Goal: Complete application form: Complete application form

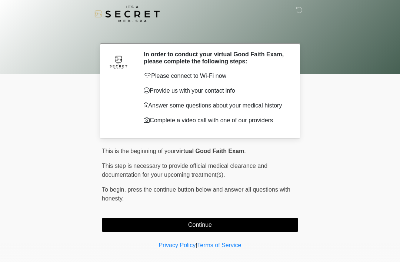
click at [234, 224] on button "Continue" at bounding box center [200, 225] width 196 height 14
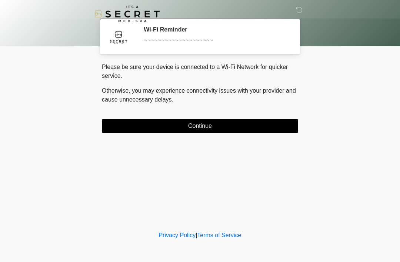
click at [220, 120] on button "Continue" at bounding box center [200, 126] width 196 height 14
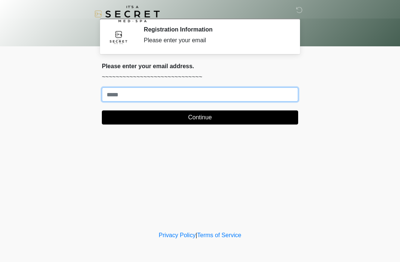
click at [174, 96] on input "Where should we email your treatment plan?" at bounding box center [200, 94] width 196 height 14
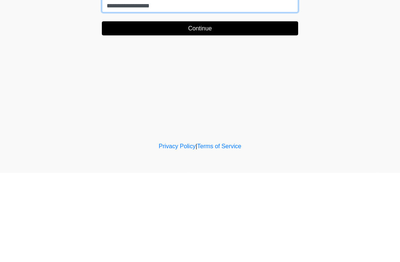
type input "**********"
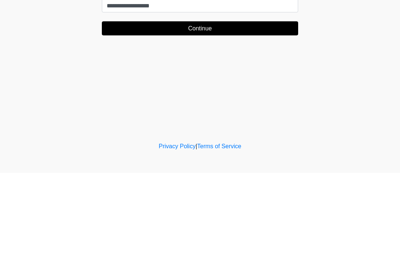
click at [209, 110] on button "Continue" at bounding box center [200, 117] width 196 height 14
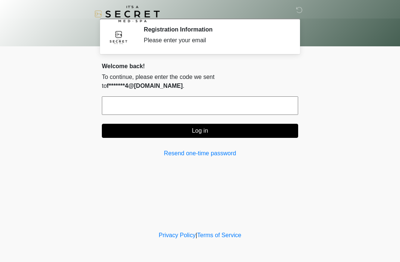
click at [198, 96] on input "text" at bounding box center [200, 105] width 196 height 19
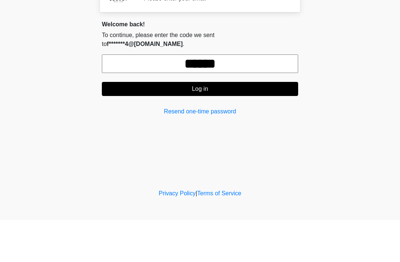
type input "******"
click at [226, 124] on button "Log in" at bounding box center [200, 131] width 196 height 14
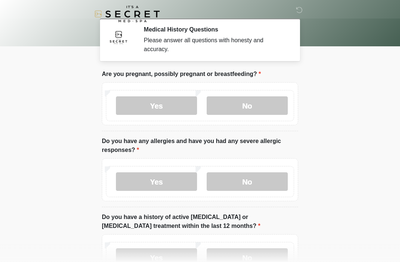
click at [255, 103] on label "No" at bounding box center [247, 105] width 81 height 19
click at [255, 177] on label "No" at bounding box center [247, 181] width 81 height 19
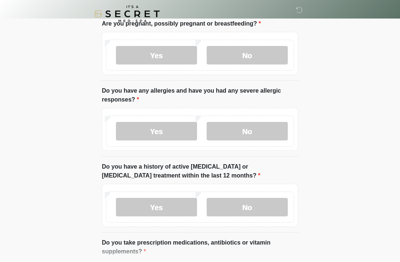
scroll to position [55, 0]
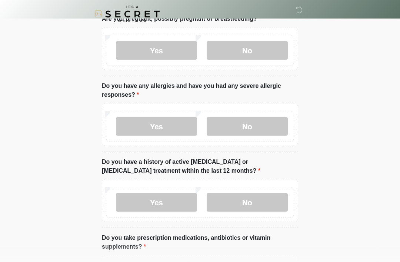
click at [270, 196] on label "No" at bounding box center [247, 202] width 81 height 19
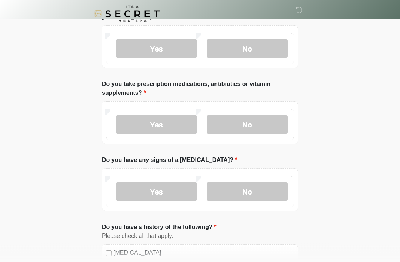
scroll to position [209, 0]
click at [262, 124] on label "No" at bounding box center [247, 124] width 81 height 19
click at [259, 187] on label "No" at bounding box center [247, 191] width 81 height 19
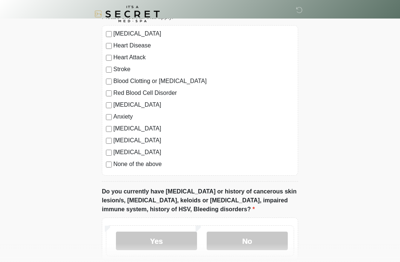
scroll to position [459, 0]
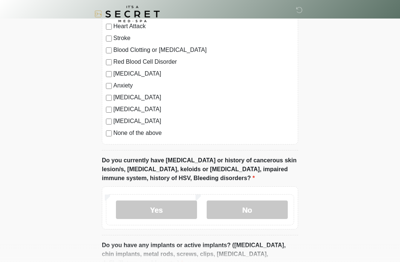
click at [254, 210] on label "No" at bounding box center [247, 209] width 81 height 19
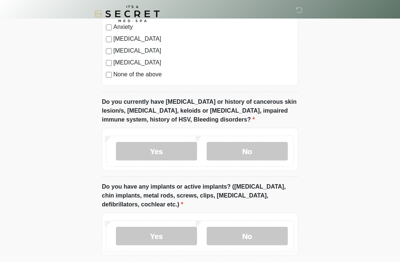
click at [264, 231] on label "No" at bounding box center [247, 236] width 81 height 19
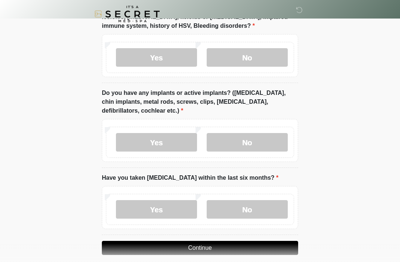
scroll to position [619, 0]
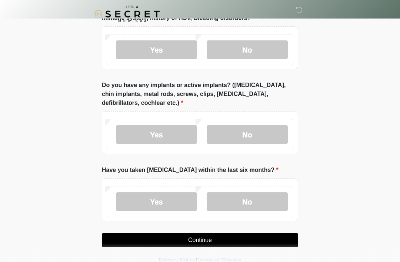
click at [258, 200] on label "No" at bounding box center [247, 201] width 81 height 19
click at [258, 235] on button "Continue" at bounding box center [200, 240] width 196 height 14
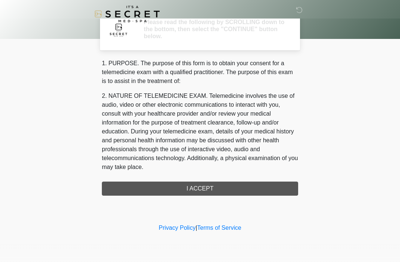
scroll to position [0, 0]
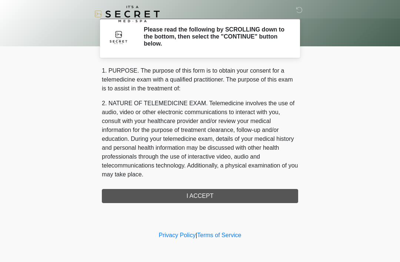
click at [220, 190] on div "1. PURPOSE. The purpose of this form is to obtain your consent for a telemedici…" at bounding box center [200, 134] width 196 height 137
click at [212, 195] on div "1. PURPOSE. The purpose of this form is to obtain your consent for a telemedici…" at bounding box center [200, 134] width 196 height 137
click at [206, 194] on div "1. PURPOSE. The purpose of this form is to obtain your consent for a telemedici…" at bounding box center [200, 134] width 196 height 137
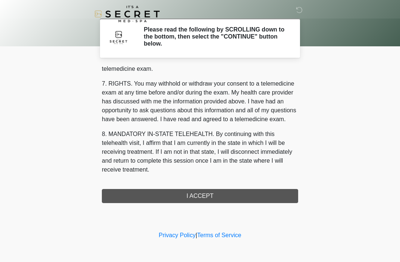
click at [208, 190] on button "I ACCEPT" at bounding box center [200, 196] width 196 height 14
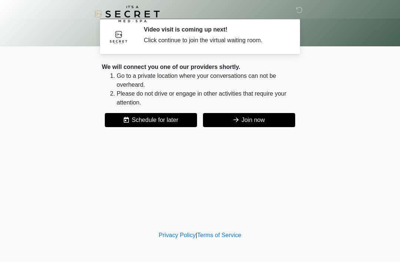
click at [254, 115] on button "Join now" at bounding box center [249, 120] width 92 height 14
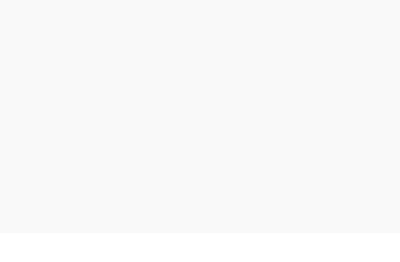
scroll to position [2, 0]
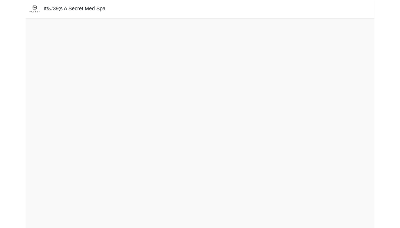
scroll to position [24, 0]
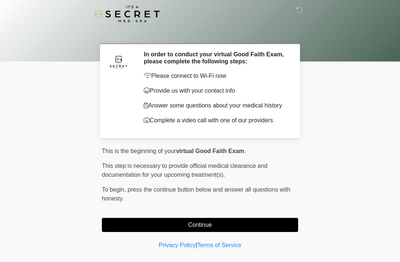
scroll to position [13, 0]
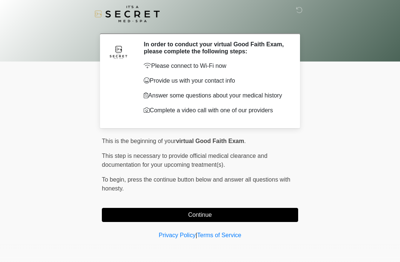
click at [265, 214] on button "Continue" at bounding box center [200, 215] width 196 height 14
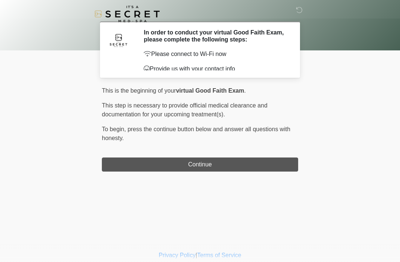
scroll to position [0, 0]
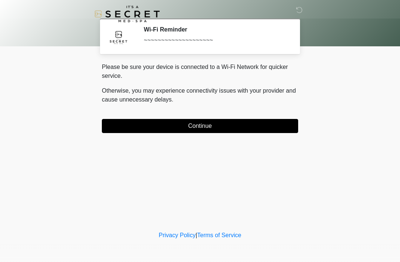
click at [269, 123] on button "Continue" at bounding box center [200, 126] width 196 height 14
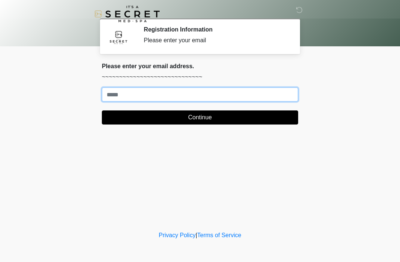
click at [282, 96] on input "Where should we email your treatment plan?" at bounding box center [200, 94] width 196 height 14
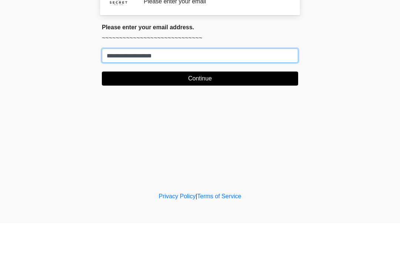
type input "**********"
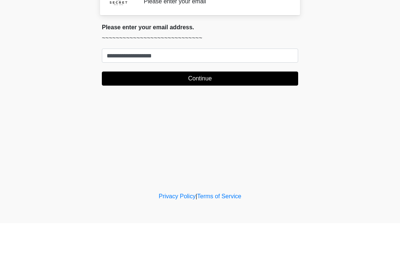
click at [201, 110] on button "Continue" at bounding box center [200, 117] width 196 height 14
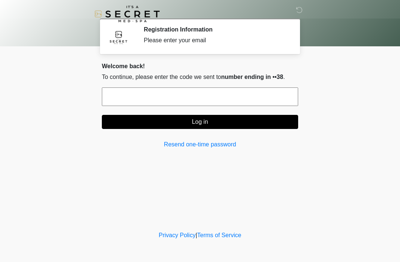
click at [252, 98] on input "text" at bounding box center [200, 96] width 196 height 19
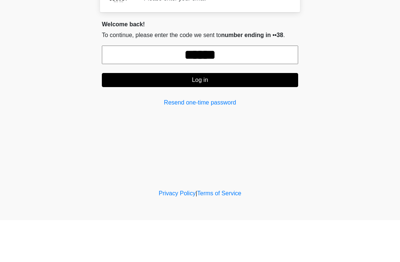
type input "******"
click at [222, 115] on button "Log in" at bounding box center [200, 122] width 196 height 14
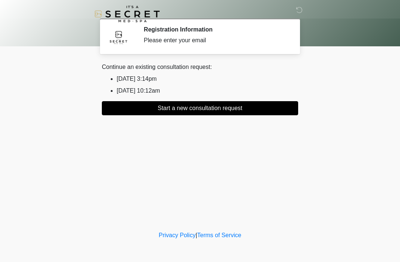
click at [156, 80] on li "2025/09/10 3:14pm" at bounding box center [207, 78] width 181 height 9
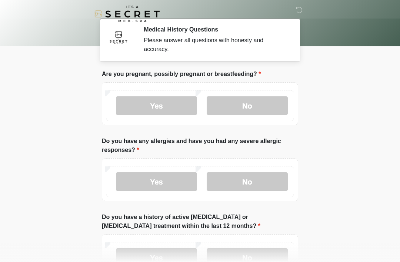
click at [261, 101] on label "No" at bounding box center [247, 105] width 81 height 19
click at [265, 179] on label "No" at bounding box center [247, 181] width 81 height 19
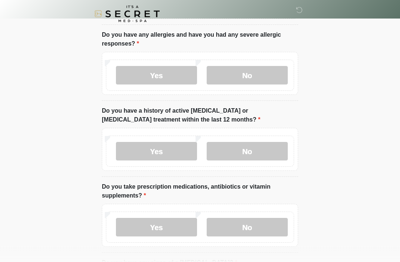
scroll to position [111, 0]
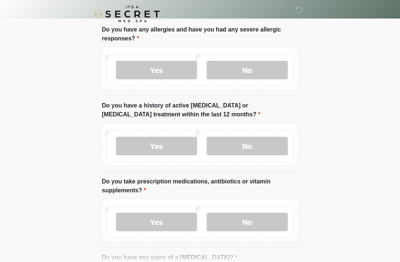
click at [252, 146] on label "No" at bounding box center [247, 146] width 81 height 19
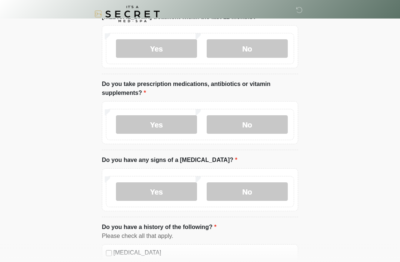
scroll to position [210, 0]
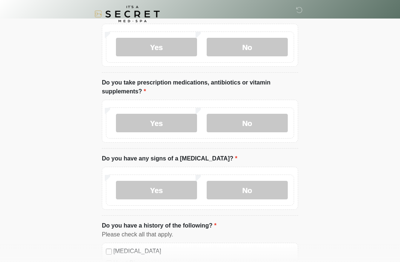
click at [162, 125] on label "Yes" at bounding box center [156, 123] width 81 height 19
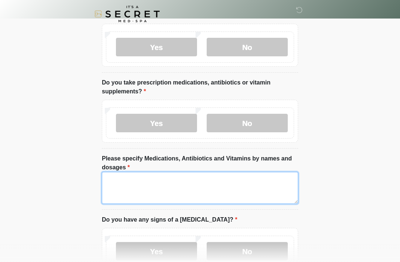
click at [196, 184] on textarea "Please specify Medications, Antibiotics and Vitamins by names and dosages" at bounding box center [200, 188] width 196 height 32
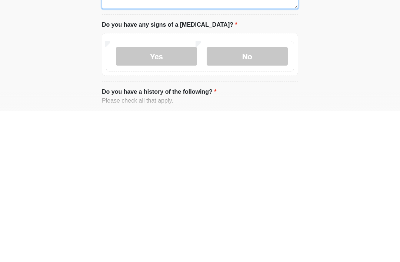
type textarea "**********"
click at [253, 198] on label "No" at bounding box center [247, 207] width 81 height 19
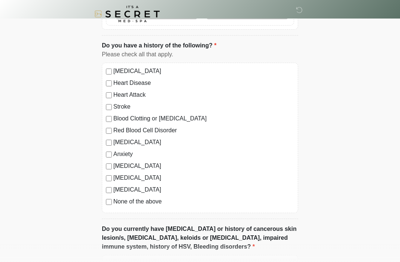
scroll to position [454, 0]
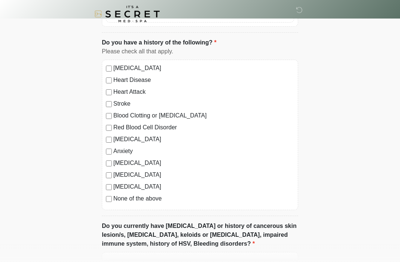
click at [119, 195] on label "None of the above" at bounding box center [203, 198] width 181 height 9
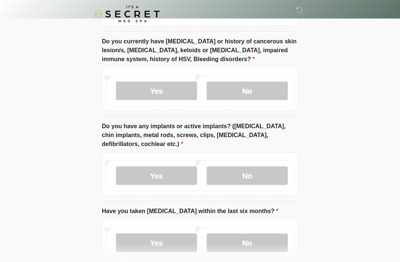
click at [257, 88] on label "No" at bounding box center [247, 90] width 81 height 19
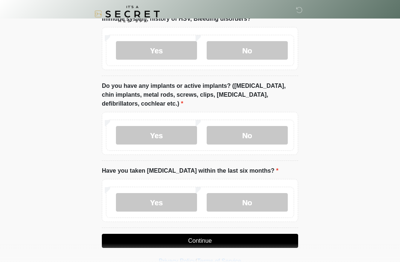
scroll to position [679, 0]
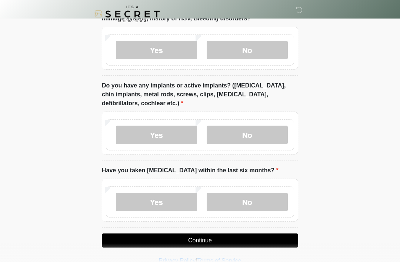
click at [254, 137] on label "No" at bounding box center [247, 134] width 81 height 19
click at [252, 204] on label "No" at bounding box center [247, 201] width 81 height 19
click at [204, 242] on button "Continue" at bounding box center [200, 240] width 196 height 14
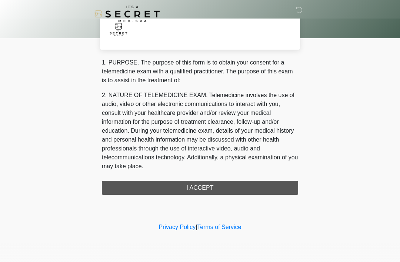
scroll to position [0, 0]
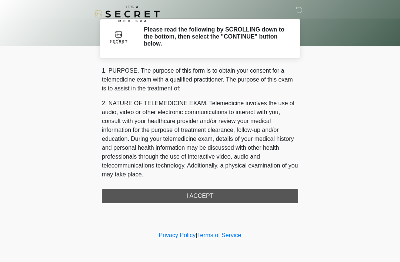
click at [217, 197] on div "1. PURPOSE. The purpose of this form is to obtain your consent for a telemedici…" at bounding box center [200, 134] width 196 height 137
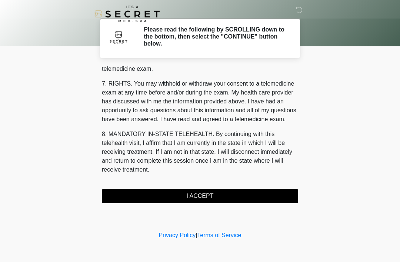
click at [200, 194] on button "I ACCEPT" at bounding box center [200, 196] width 196 height 14
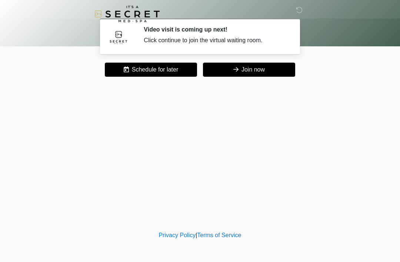
click at [248, 71] on button "Join now" at bounding box center [249, 70] width 92 height 14
click at [248, 70] on button "Join now" at bounding box center [249, 70] width 92 height 14
click at [256, 70] on button "Join now" at bounding box center [249, 70] width 92 height 14
click at [271, 71] on button "Join now" at bounding box center [249, 70] width 92 height 14
click at [269, 82] on div "‎ ‎ Video visit is coming up next! Click continue to join the virtual waiting r…" at bounding box center [200, 114] width 222 height 214
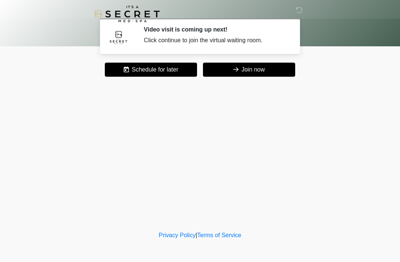
click at [279, 65] on button "Join now" at bounding box center [249, 70] width 92 height 14
click at [268, 69] on button "Join now" at bounding box center [249, 70] width 92 height 14
click at [300, 11] on icon at bounding box center [299, 10] width 7 height 7
click at [266, 70] on button "Join now" at bounding box center [249, 70] width 92 height 14
click at [277, 69] on button "Join now" at bounding box center [249, 70] width 92 height 14
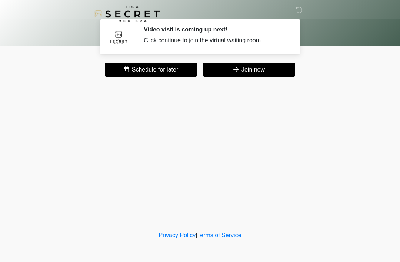
click at [267, 59] on div "‎ ‎ Video visit is coming up next! Click continue to join the virtual waiting r…" at bounding box center [200, 114] width 222 height 214
click at [266, 69] on button "Join now" at bounding box center [249, 70] width 92 height 14
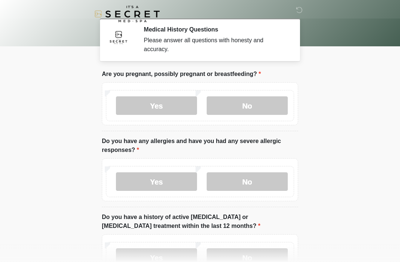
click at [272, 106] on label "No" at bounding box center [247, 105] width 81 height 19
click at [274, 177] on label "No" at bounding box center [247, 181] width 81 height 19
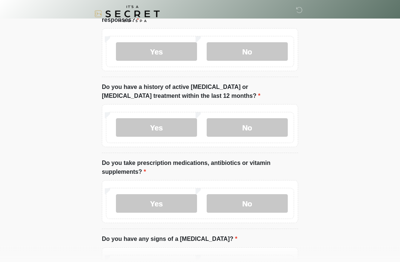
click at [265, 129] on label "No" at bounding box center [247, 127] width 81 height 19
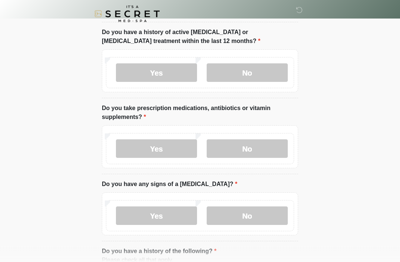
scroll to position [185, 0]
click at [274, 147] on label "No" at bounding box center [247, 148] width 81 height 19
click at [263, 223] on label "No" at bounding box center [247, 215] width 81 height 19
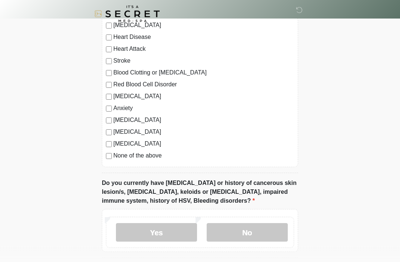
scroll to position [489, 0]
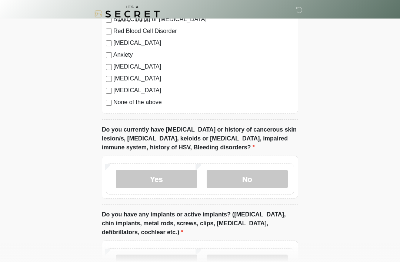
click at [148, 105] on label "None of the above" at bounding box center [203, 102] width 181 height 9
click at [257, 173] on label "No" at bounding box center [247, 179] width 81 height 19
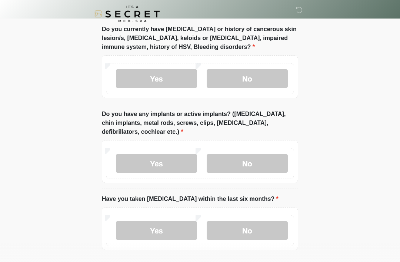
scroll to position [619, 0]
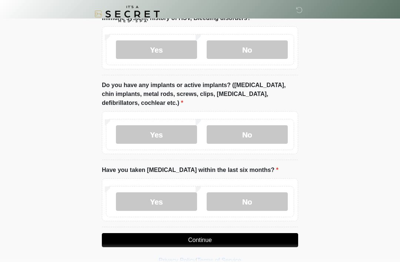
click at [265, 132] on label "No" at bounding box center [247, 134] width 81 height 19
click at [255, 199] on label "No" at bounding box center [247, 201] width 81 height 19
click at [268, 239] on button "Continue" at bounding box center [200, 240] width 196 height 14
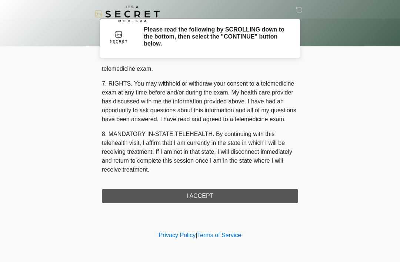
scroll to position [316, 0]
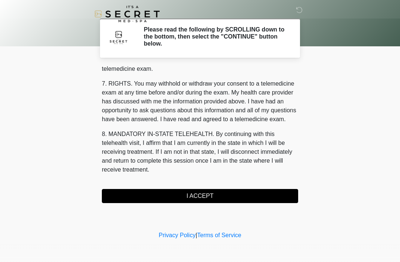
click at [225, 195] on button "I ACCEPT" at bounding box center [200, 196] width 196 height 14
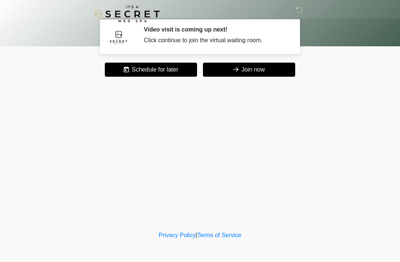
click at [269, 67] on button "Join now" at bounding box center [249, 70] width 92 height 14
click at [266, 70] on button "Join now" at bounding box center [249, 70] width 92 height 14
click at [269, 66] on button "Join now" at bounding box center [249, 70] width 92 height 14
click at [267, 72] on button "Join now" at bounding box center [249, 70] width 92 height 14
click at [265, 65] on button "Join now" at bounding box center [249, 70] width 92 height 14
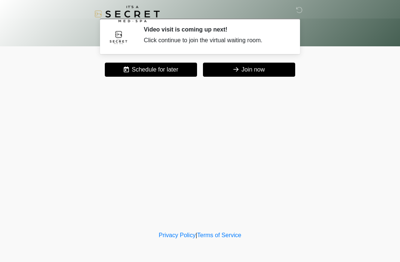
click at [262, 73] on button "Join now" at bounding box center [249, 70] width 92 height 14
click at [267, 76] on button "Join now" at bounding box center [249, 70] width 92 height 14
click at [262, 75] on button "Join now" at bounding box center [249, 70] width 92 height 14
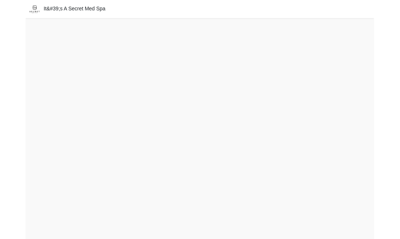
scroll to position [11, 0]
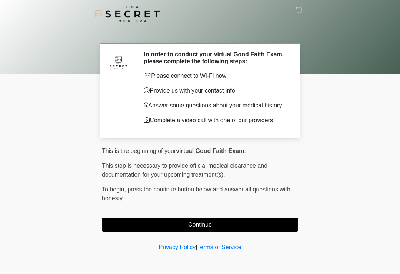
click at [260, 224] on button "Continue" at bounding box center [200, 225] width 196 height 14
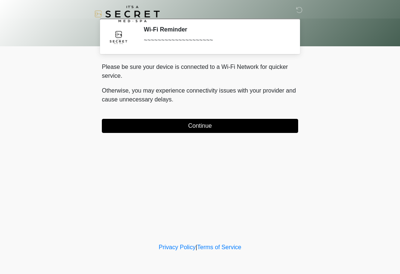
click at [263, 119] on button "Continue" at bounding box center [200, 126] width 196 height 14
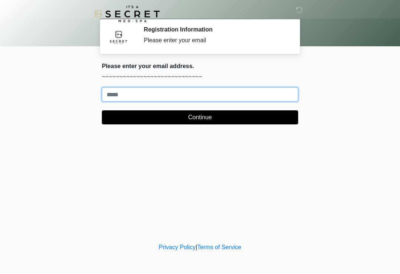
click at [267, 100] on input "Where should we email your treatment plan?" at bounding box center [200, 94] width 196 height 14
type input "**********"
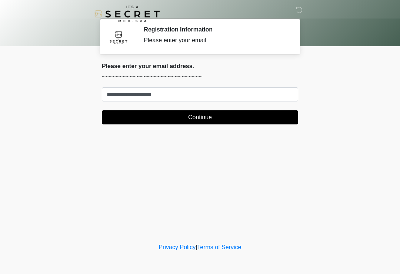
click at [241, 108] on form "**********" at bounding box center [200, 105] width 196 height 37
click at [213, 123] on button "Continue" at bounding box center [200, 117] width 196 height 14
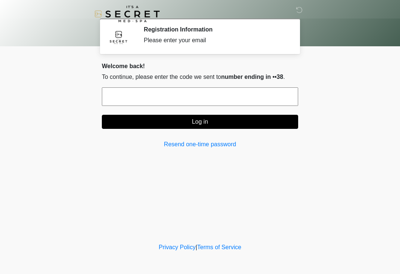
click at [243, 101] on input "text" at bounding box center [200, 96] width 196 height 19
type input "******"
click at [213, 123] on button "Log in" at bounding box center [200, 122] width 196 height 14
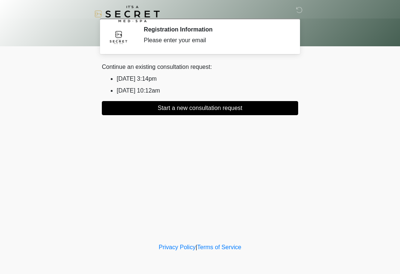
click at [233, 114] on button "Start a new consultation request" at bounding box center [200, 108] width 196 height 14
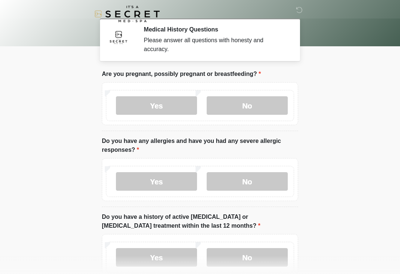
click at [271, 105] on label "No" at bounding box center [247, 105] width 81 height 19
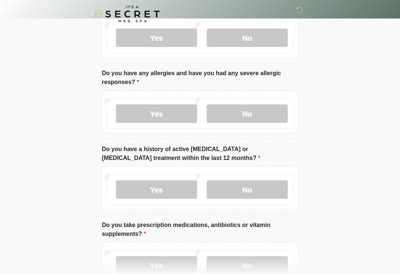
scroll to position [67, 0]
click at [268, 117] on label "No" at bounding box center [247, 114] width 81 height 19
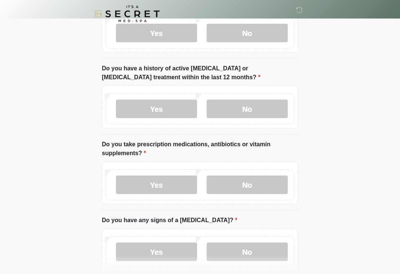
scroll to position [148, 0]
click at [260, 111] on label "No" at bounding box center [247, 109] width 81 height 19
click at [256, 185] on label "No" at bounding box center [247, 185] width 81 height 19
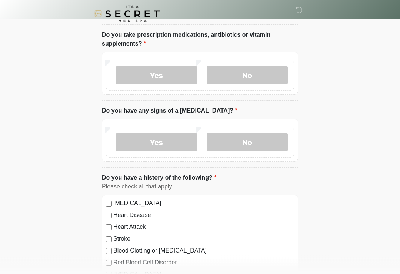
click at [255, 144] on label "No" at bounding box center [247, 142] width 81 height 19
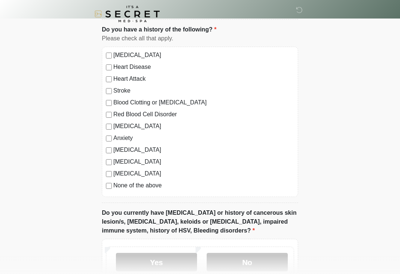
scroll to position [413, 0]
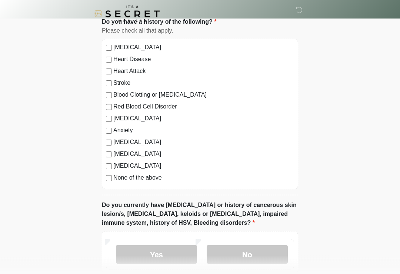
click at [131, 181] on label "None of the above" at bounding box center [203, 178] width 181 height 9
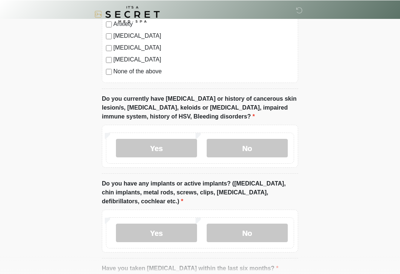
click at [260, 146] on label "No" at bounding box center [247, 147] width 81 height 19
click at [269, 238] on label "No" at bounding box center [247, 233] width 81 height 19
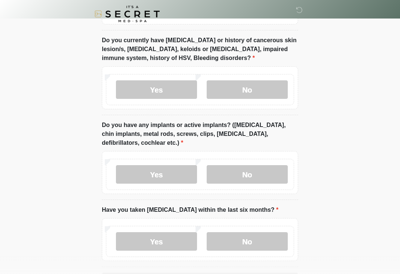
scroll to position [619, 0]
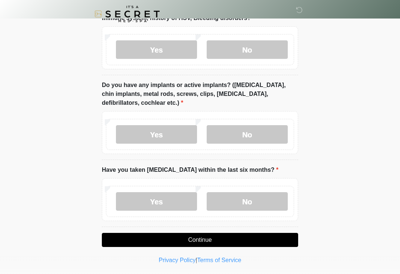
click at [258, 202] on label "No" at bounding box center [247, 201] width 81 height 19
click at [265, 240] on button "Continue" at bounding box center [200, 240] width 196 height 14
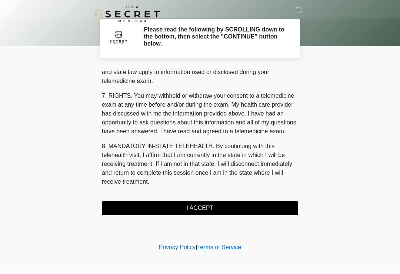
scroll to position [304, 0]
click at [238, 211] on button "I ACCEPT" at bounding box center [200, 208] width 196 height 14
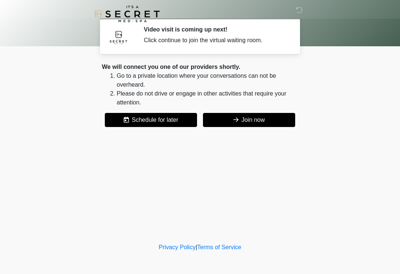
click at [262, 123] on button "Join now" at bounding box center [249, 120] width 92 height 14
